Goal: Contribute content: Add original content to the website for others to see

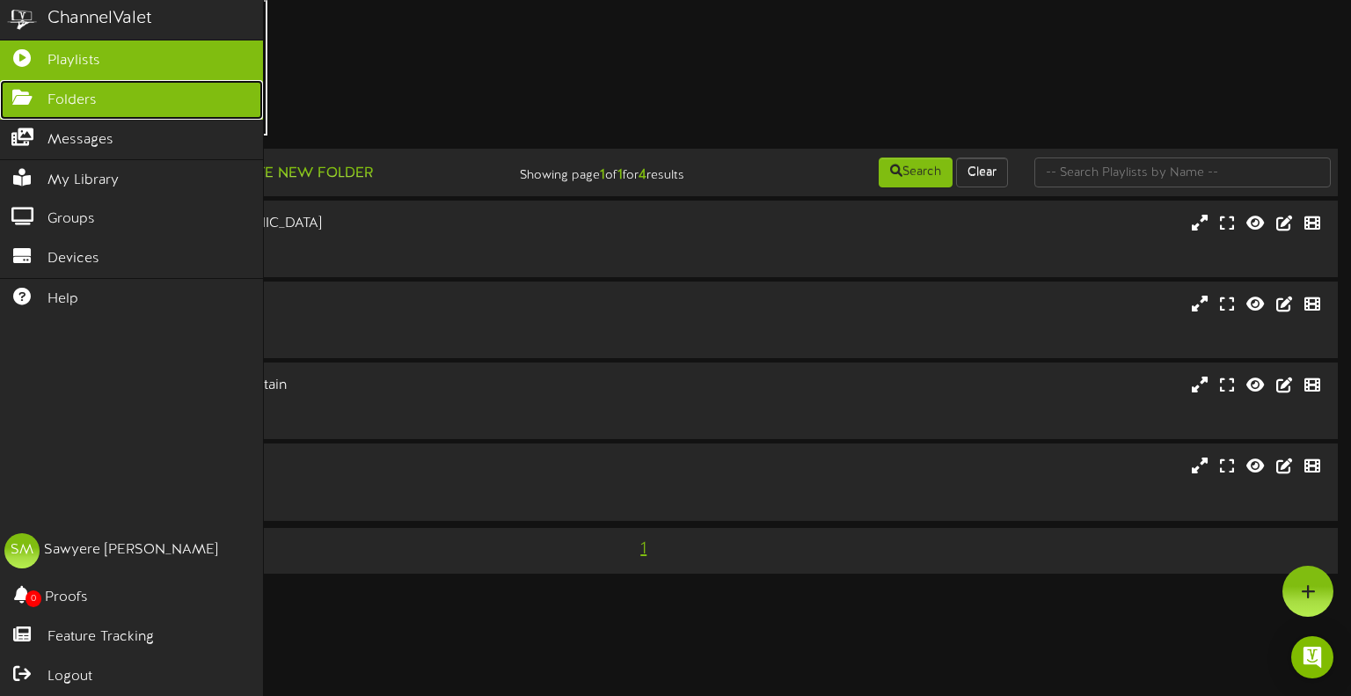
click at [20, 98] on icon at bounding box center [22, 95] width 44 height 13
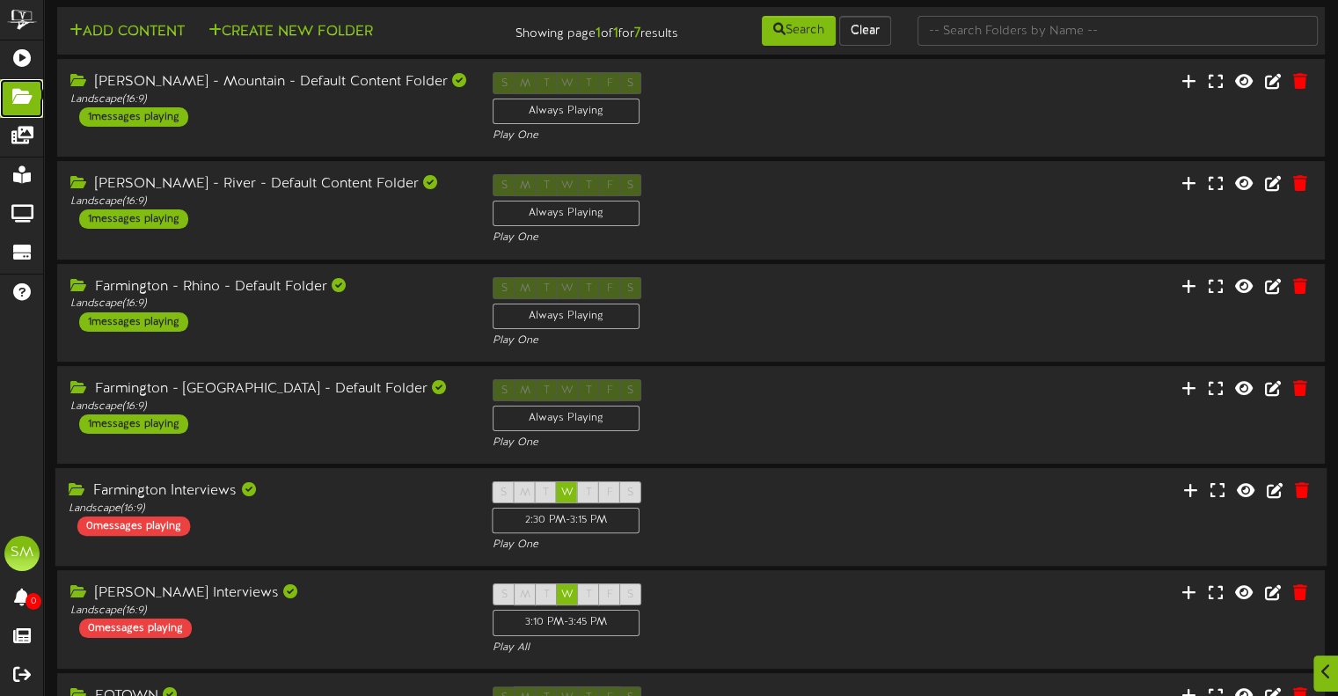
scroll to position [161, 0]
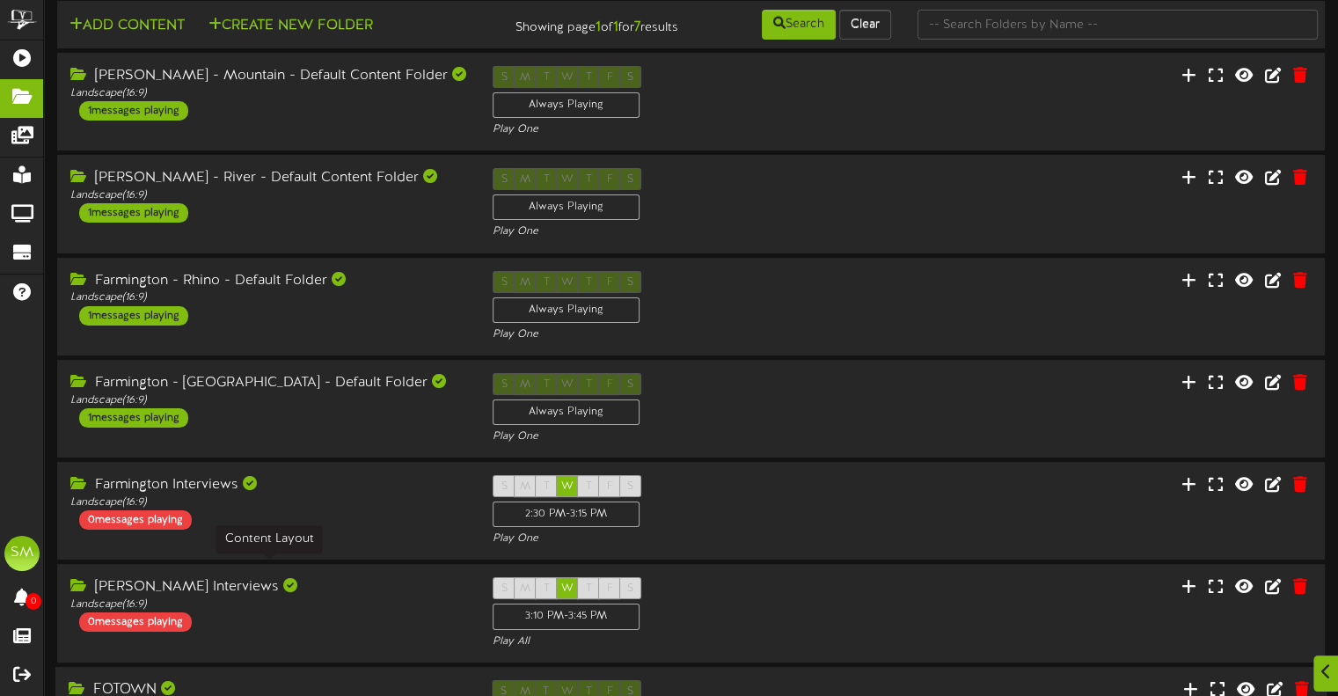
click at [333, 695] on div "Landscape ( 16:9 )" at bounding box center [268, 706] width 398 height 15
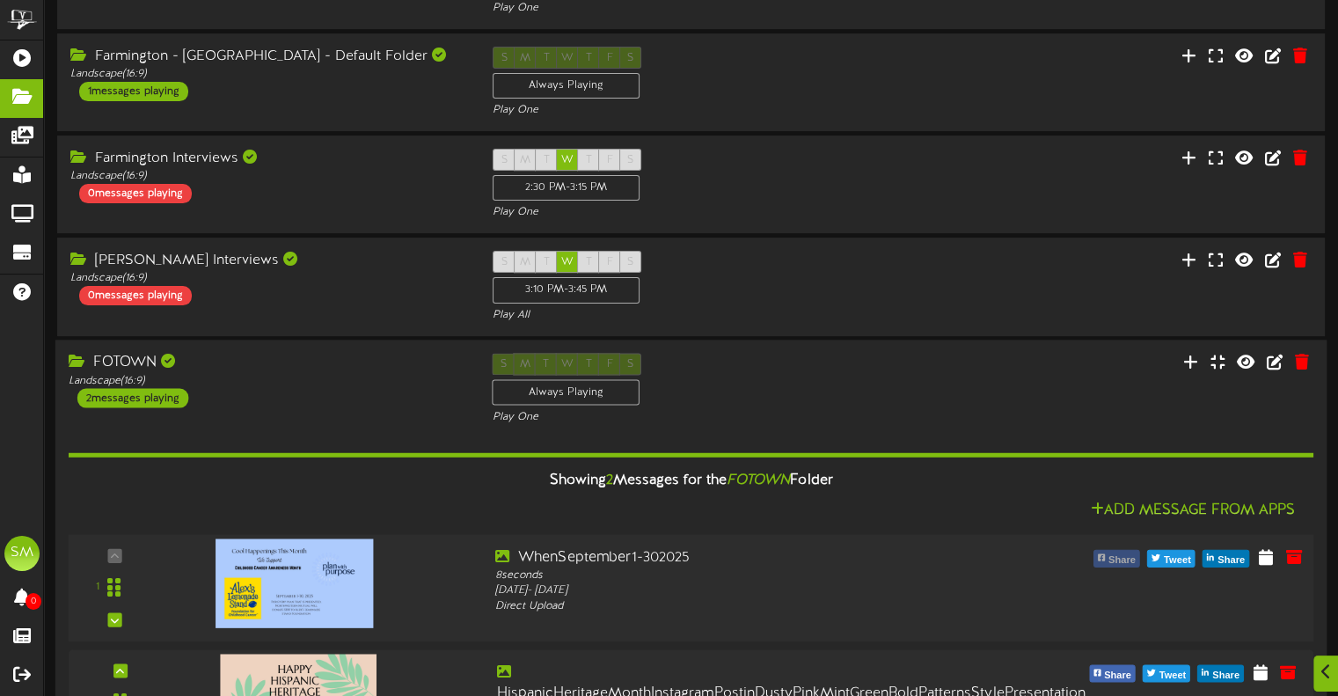
scroll to position [506, 0]
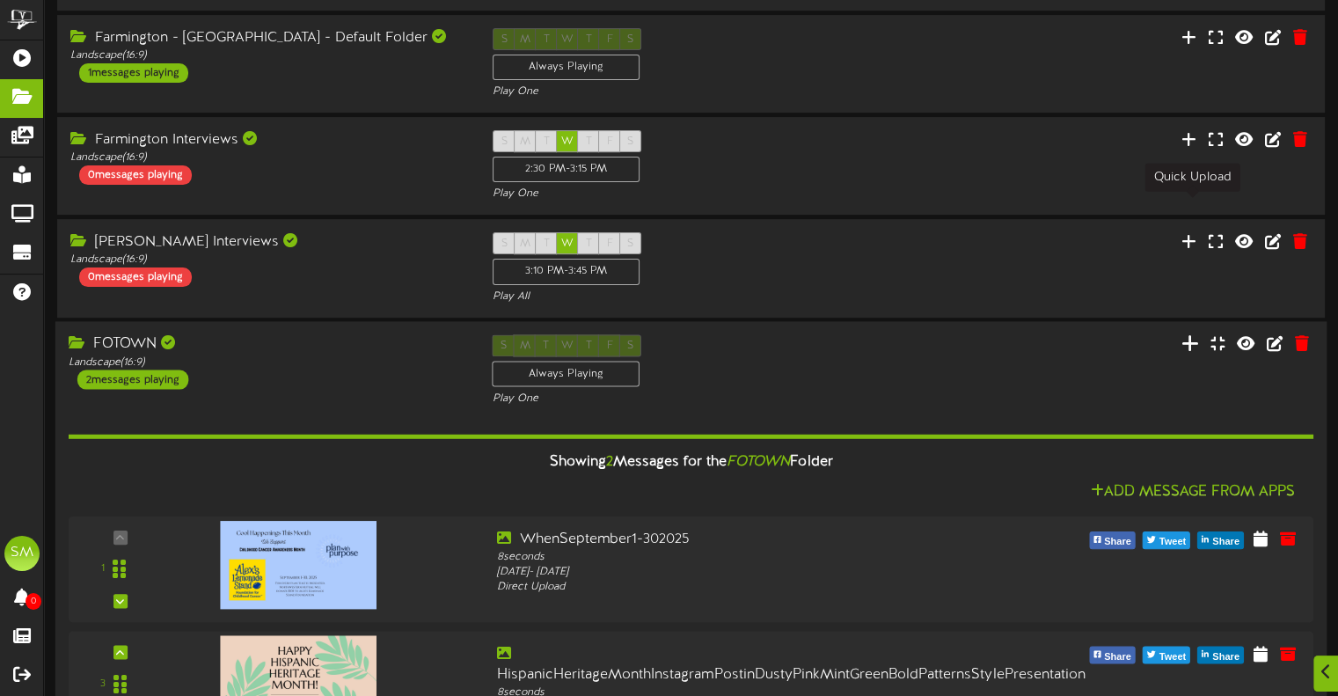
click at [1193, 333] on icon at bounding box center [1191, 342] width 18 height 19
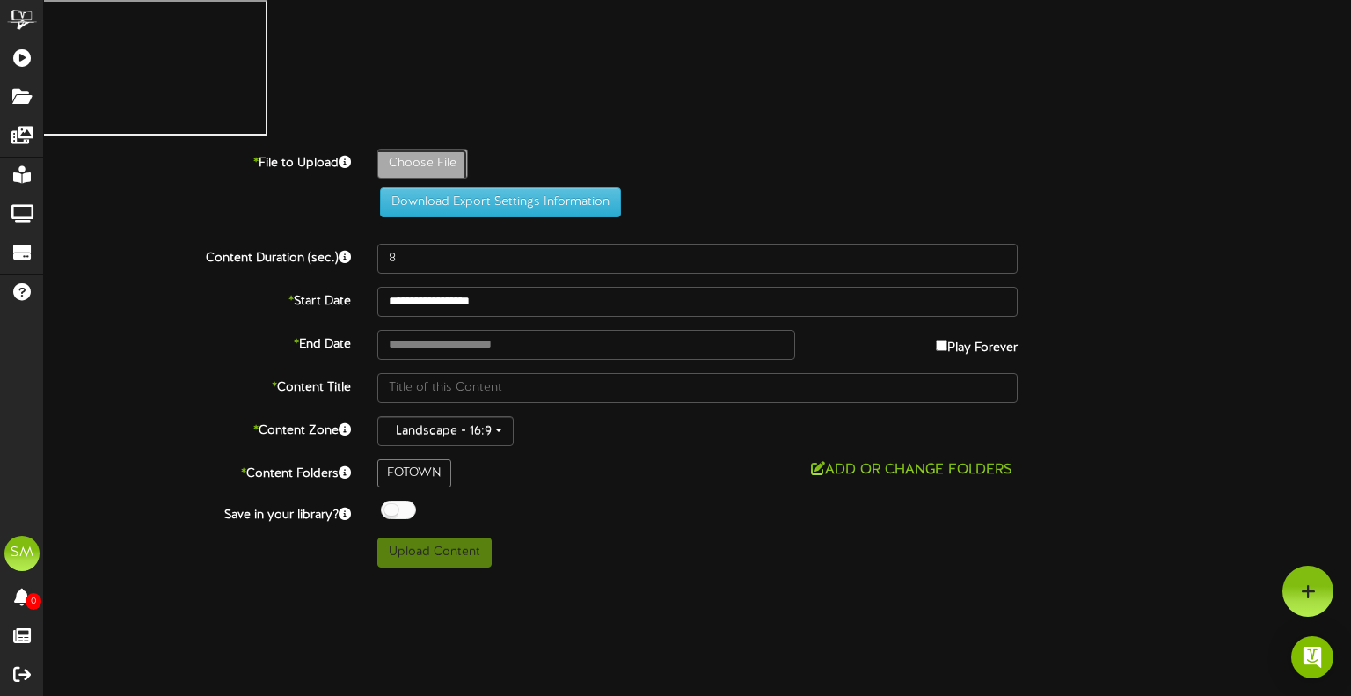
type input "**********"
type input "BeigeModernHotAirBalloonGoingAwayPartyInvitationPresentation"
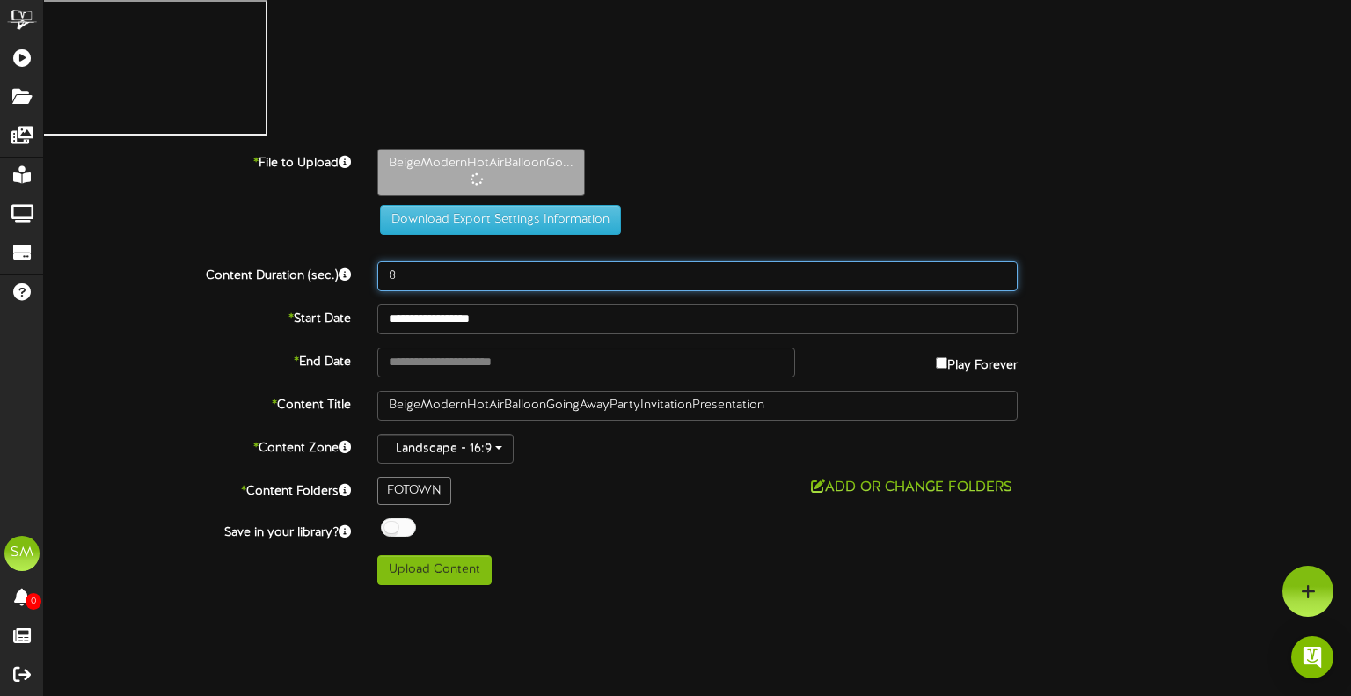
click at [440, 261] on input "8" at bounding box center [697, 276] width 641 height 30
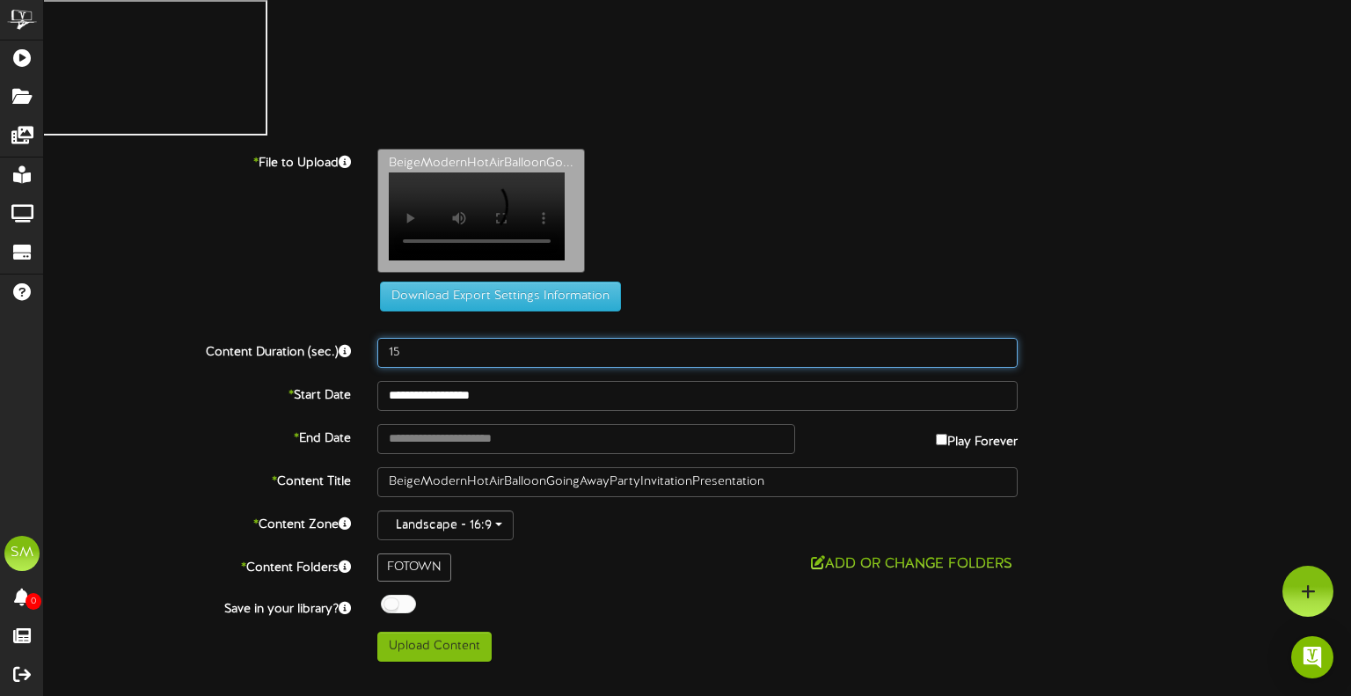
click at [429, 338] on input "15" at bounding box center [697, 353] width 641 height 30
type input "20"
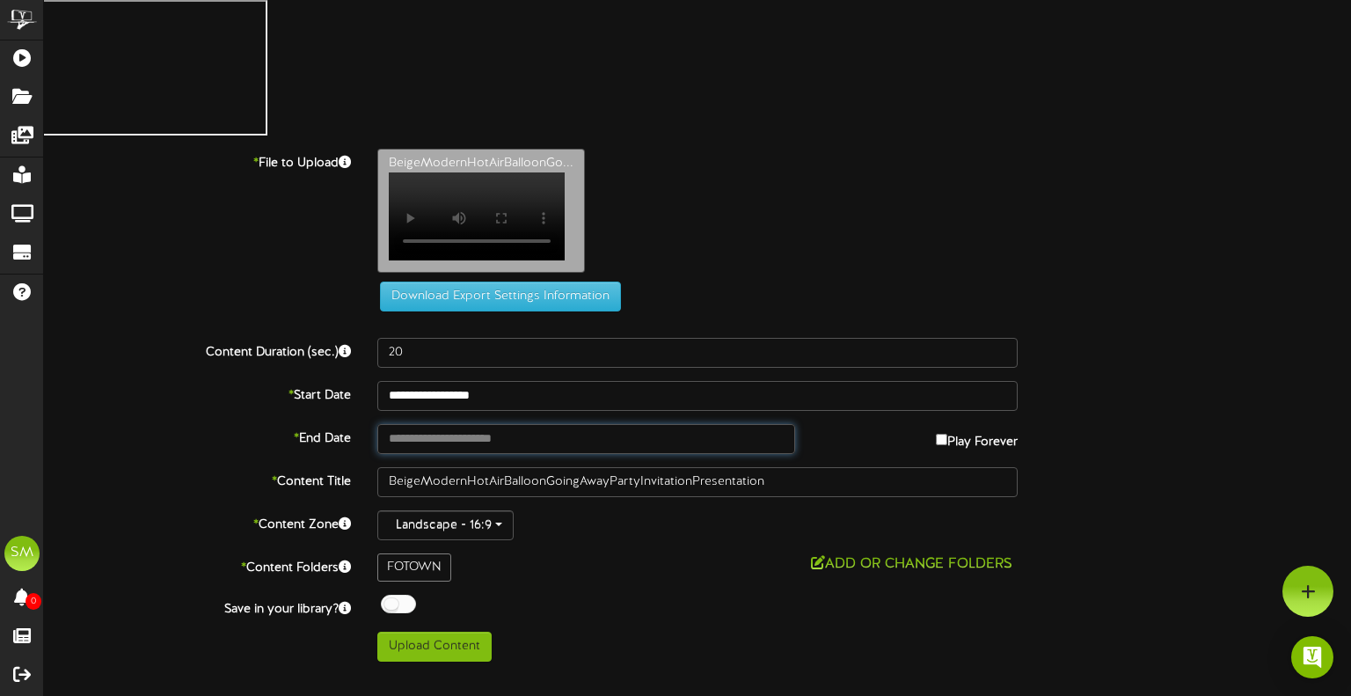
click at [582, 424] on input "text" at bounding box center [586, 439] width 418 height 30
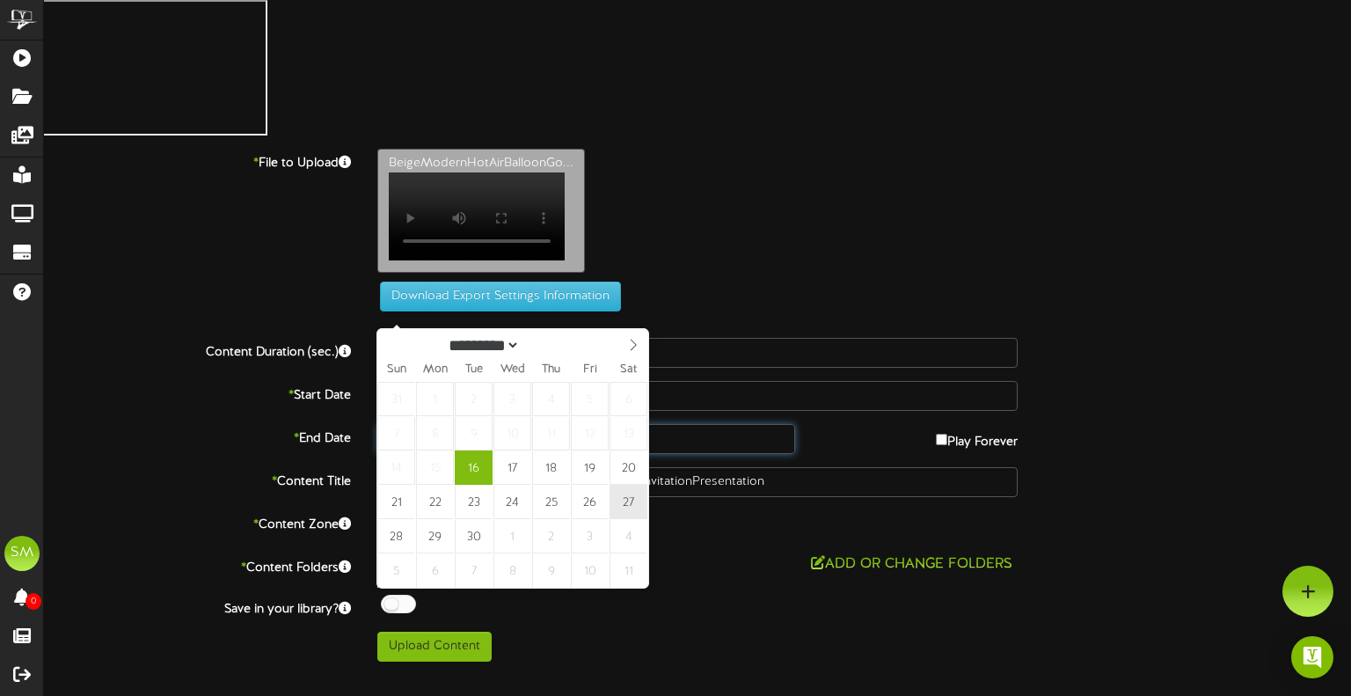
type input "**********"
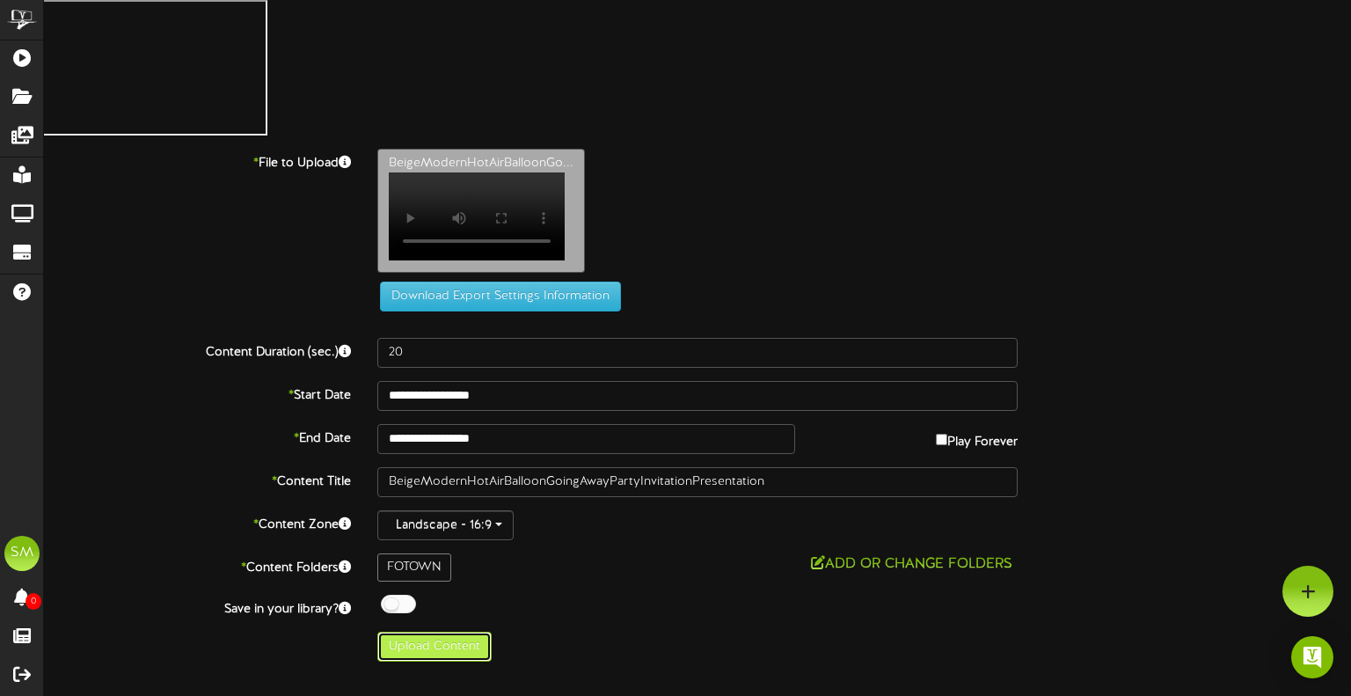
click at [472, 632] on button "Upload Content" at bounding box center [434, 647] width 114 height 30
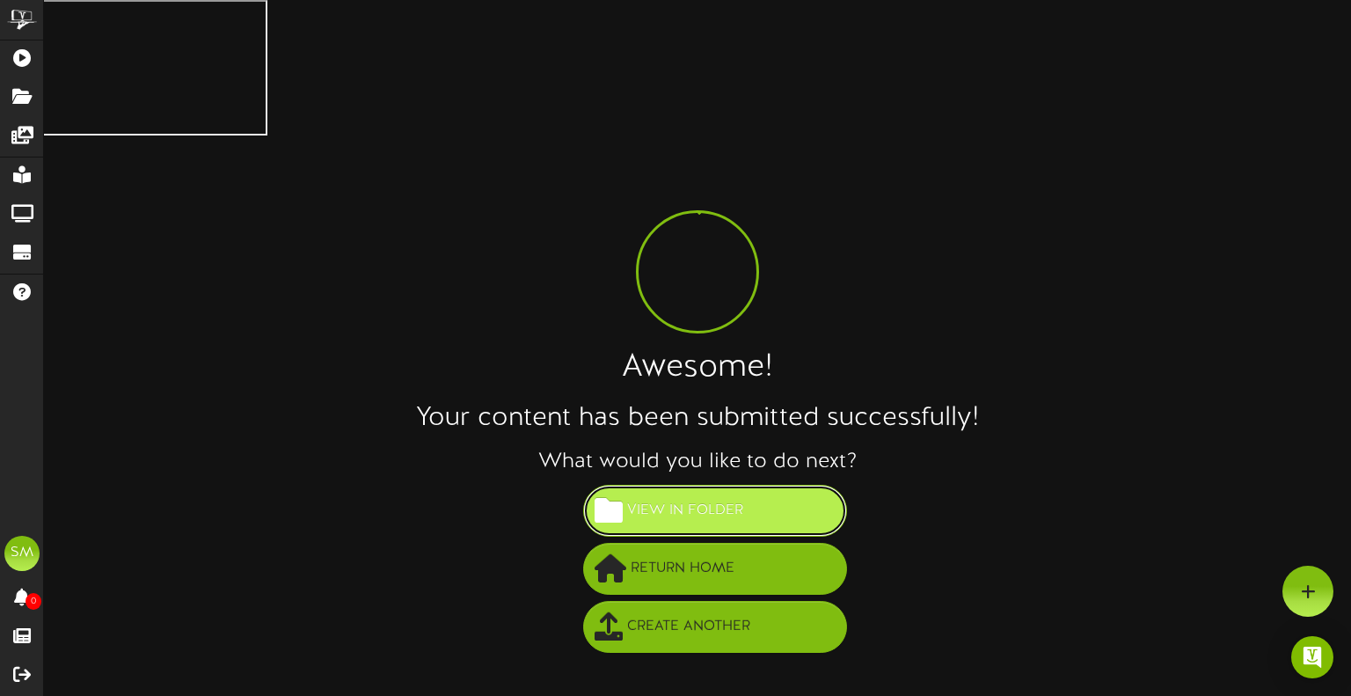
click at [767, 485] on button "View in Folder" at bounding box center [715, 511] width 264 height 52
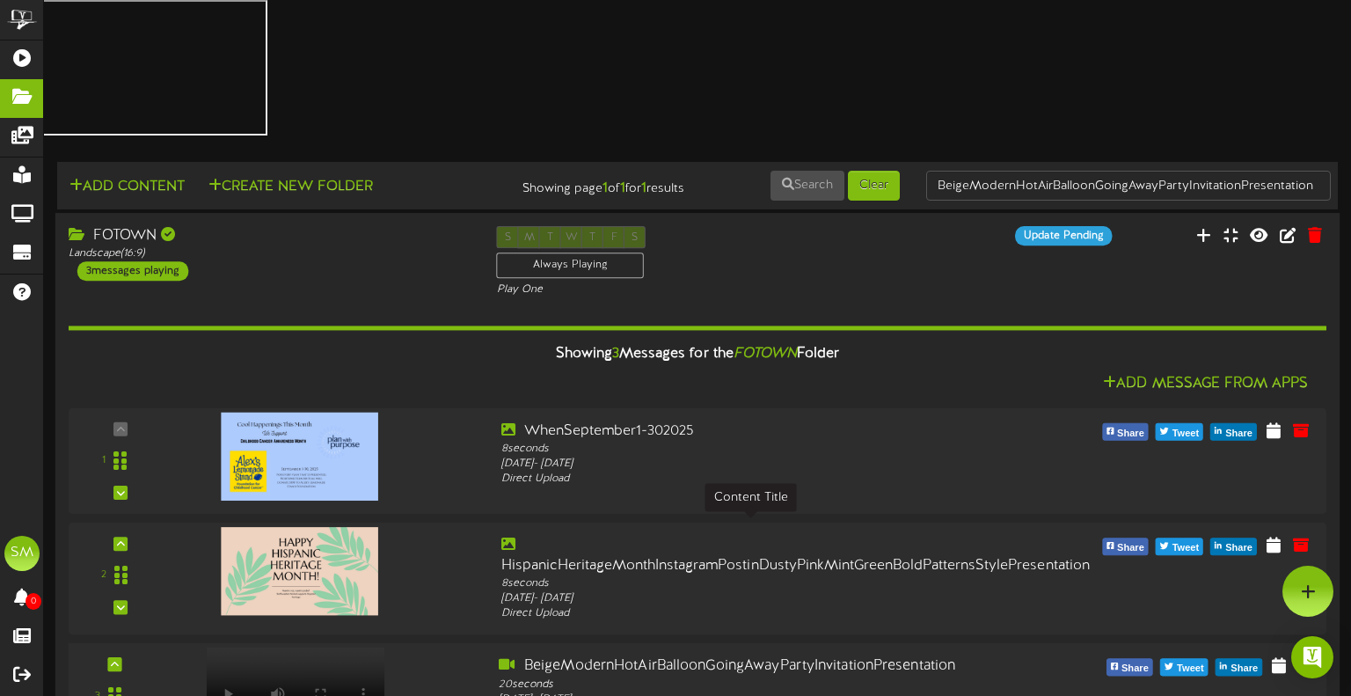
click at [648, 656] on div "BeigeModernHotAirBalloonGoingAwayPartyInvitationPresentation" at bounding box center [750, 666] width 503 height 20
click at [1278, 655] on icon at bounding box center [1279, 664] width 17 height 19
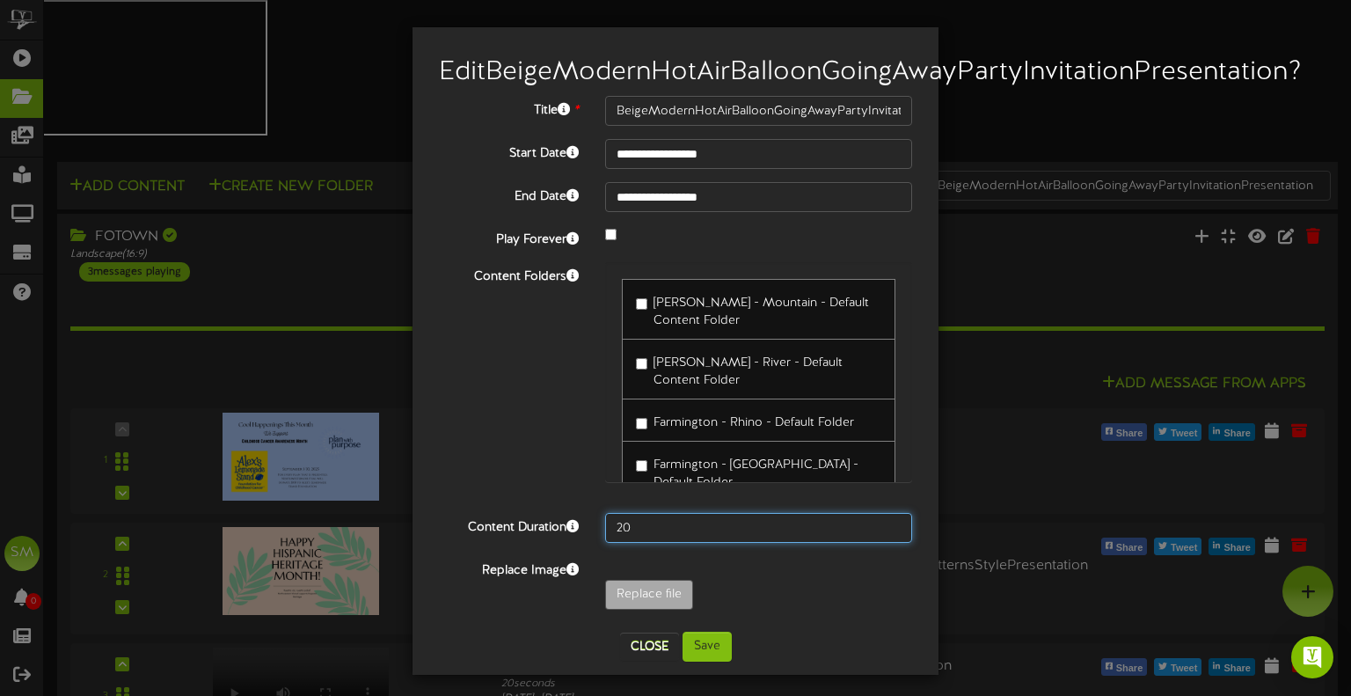
click at [642, 543] on input "20" at bounding box center [758, 528] width 307 height 30
drag, startPoint x: 642, startPoint y: 559, endPoint x: 583, endPoint y: 557, distance: 59.0
click at [583, 543] on div "Content Duration 20" at bounding box center [676, 528] width 500 height 30
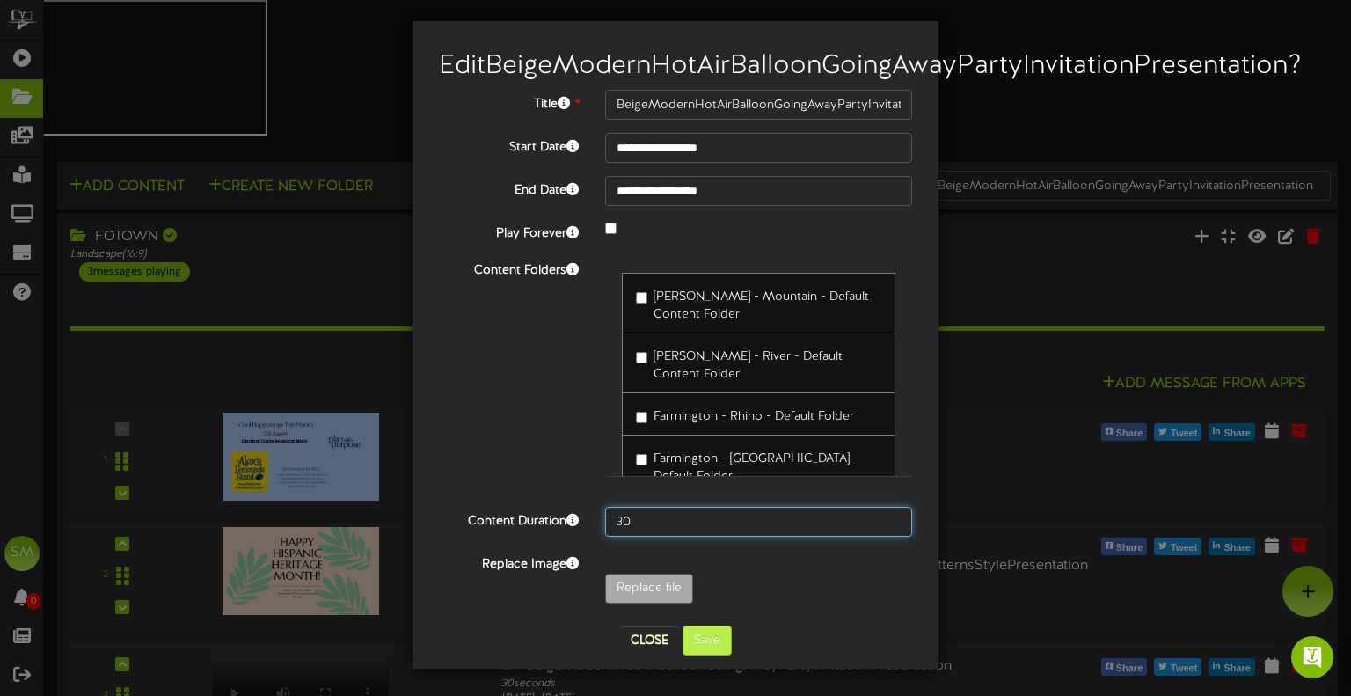
type input "30"
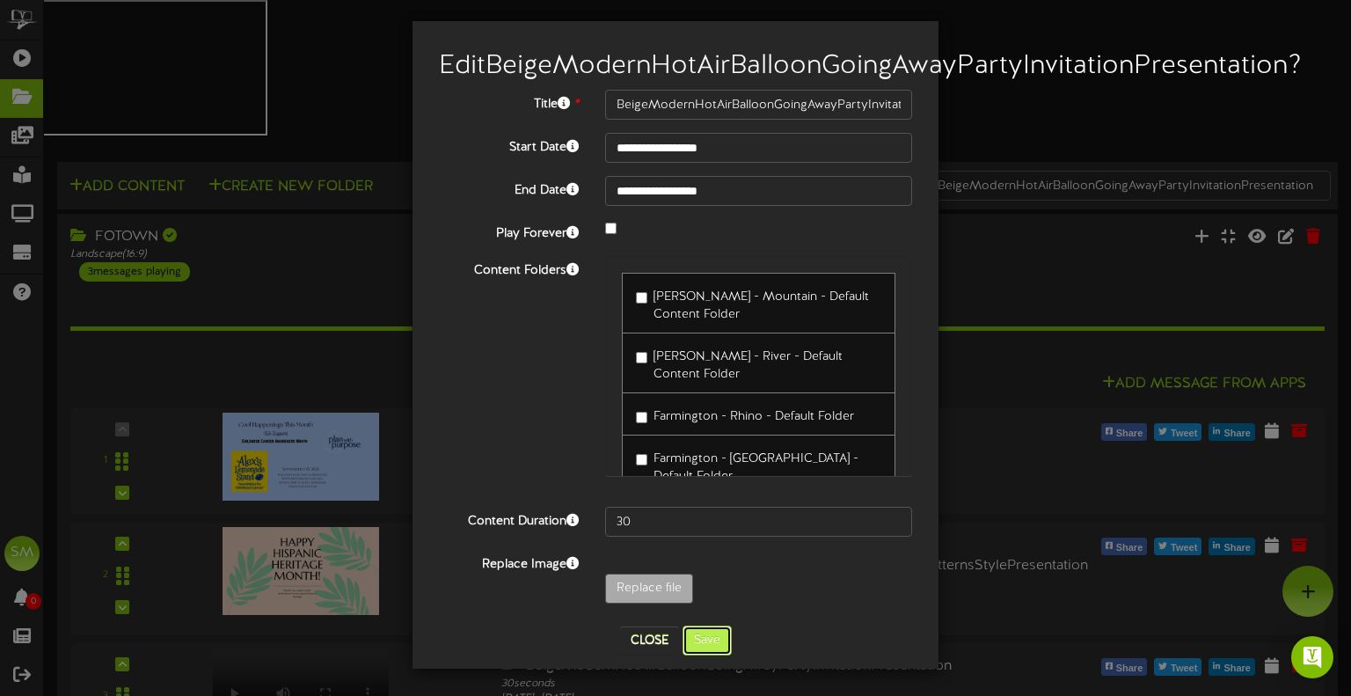
click at [708, 642] on button "Save" at bounding box center [707, 641] width 49 height 30
